Goal: Check status

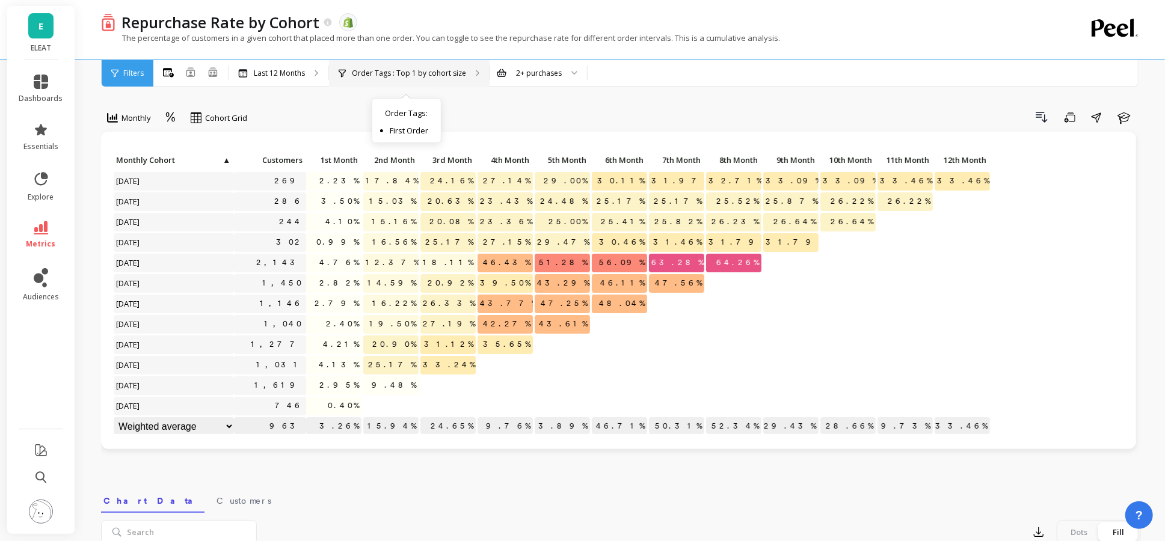
click at [400, 81] on div "Order Tags : Top 1 by cohort size Order Tags : First Order" at bounding box center [409, 73] width 161 height 26
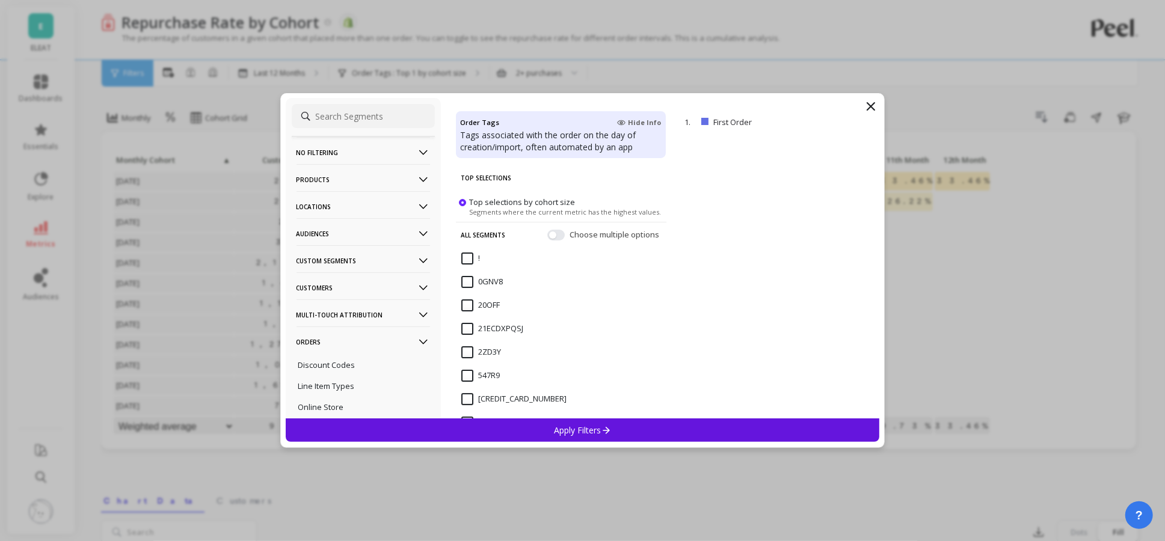
click at [394, 238] on p "Audiences" at bounding box center [362, 233] width 133 height 31
click at [373, 272] on div "Bimuno Exclusion" at bounding box center [363, 277] width 143 height 19
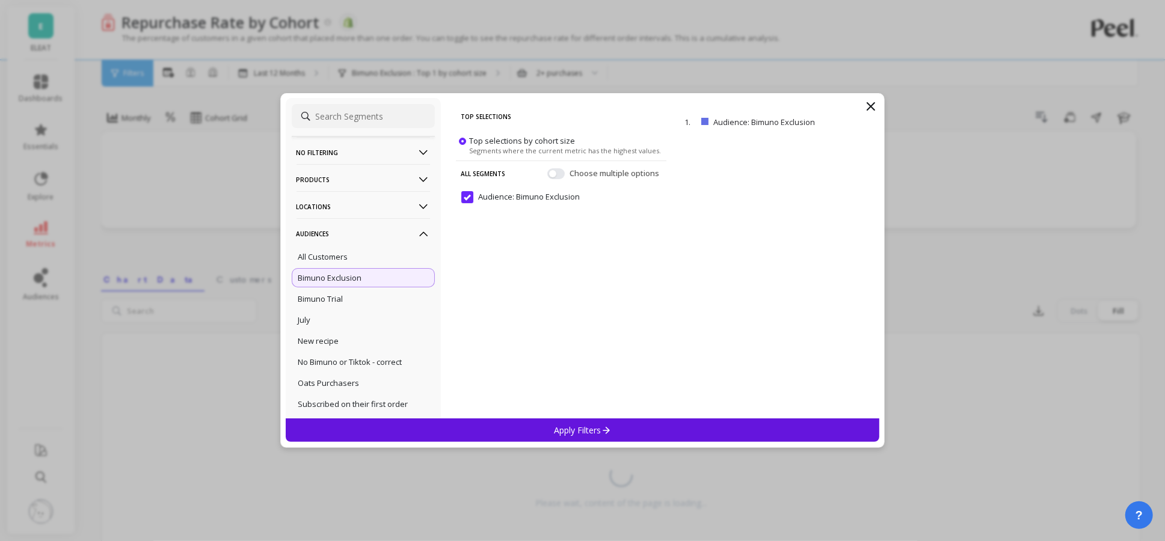
click at [532, 428] on div "Apply Filters" at bounding box center [583, 430] width 594 height 23
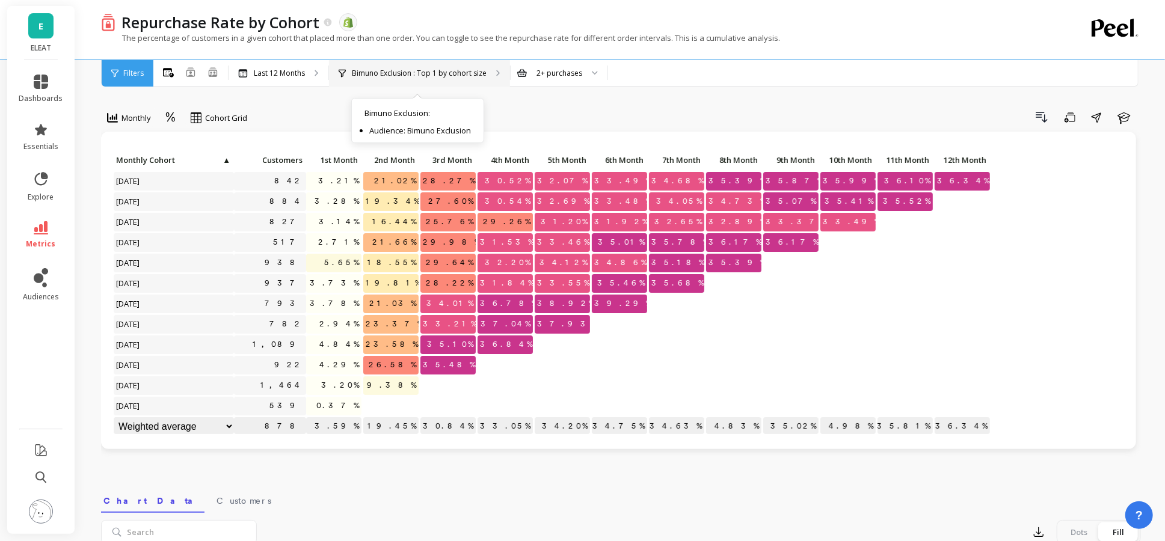
click at [413, 80] on div "Bimuno Exclusion : Top 1 by cohort size Bimuno Exclusion : Audience: Bimuno Exc…" at bounding box center [419, 73] width 181 height 26
click at [554, 81] on div "2+ purchases" at bounding box center [559, 73] width 97 height 26
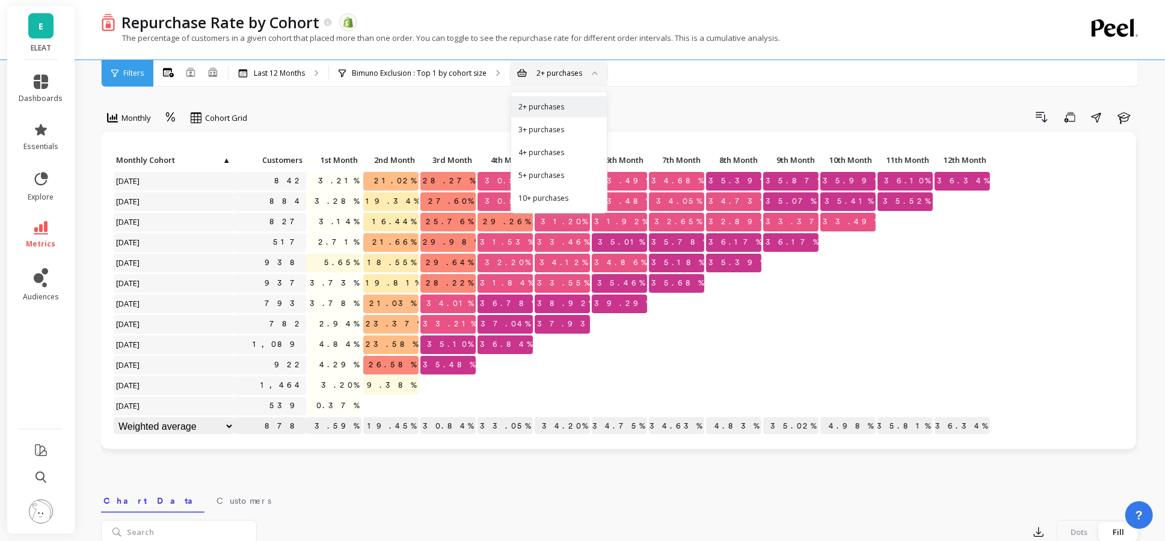
click at [553, 79] on div "2+ purchases" at bounding box center [559, 73] width 97 height 26
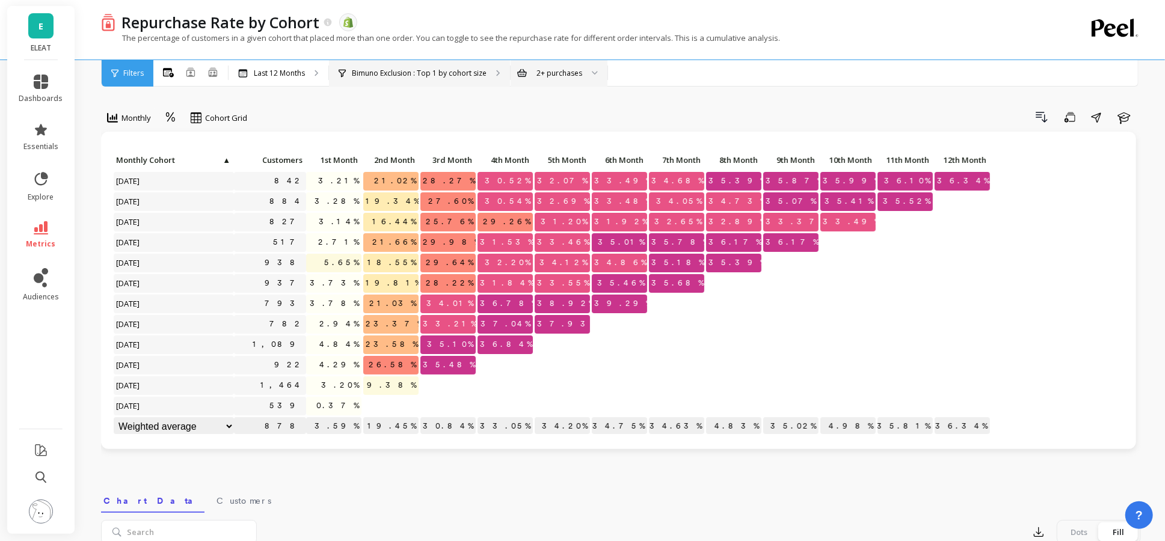
click at [455, 76] on p "Bimuno Exclusion : Top 1 by cohort size" at bounding box center [419, 74] width 135 height 10
click at [296, 80] on div "Last 12 Months" at bounding box center [278, 73] width 100 height 26
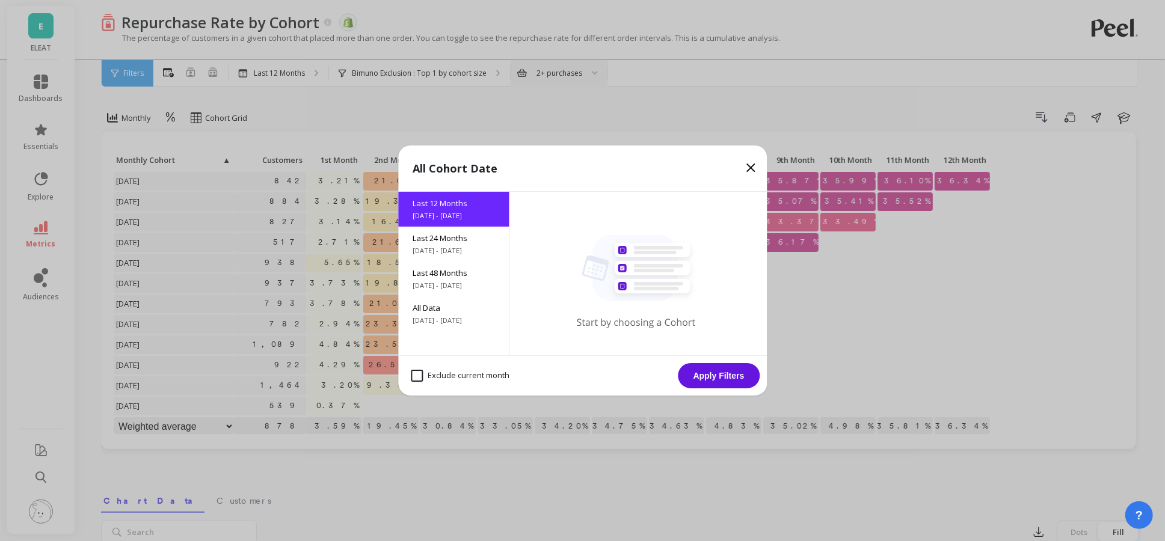
click at [440, 384] on div "Exclude current month" at bounding box center [459, 375] width 109 height 23
checkbox month "true"
click at [737, 380] on button "Apply Filters" at bounding box center [719, 375] width 82 height 25
